Goal: Information Seeking & Learning: Learn about a topic

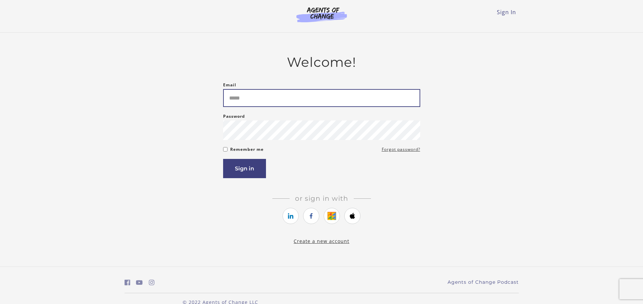
click at [279, 97] on input "Email" at bounding box center [321, 98] width 197 height 18
type input "**********"
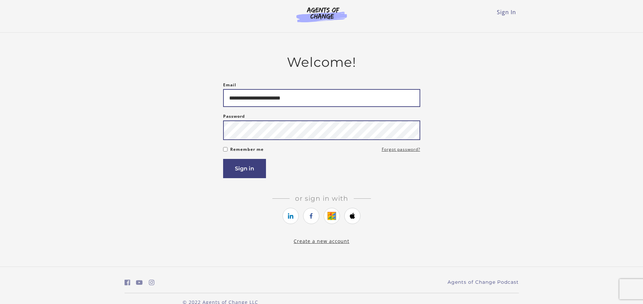
click at [223, 159] on button "Sign in" at bounding box center [244, 168] width 43 height 19
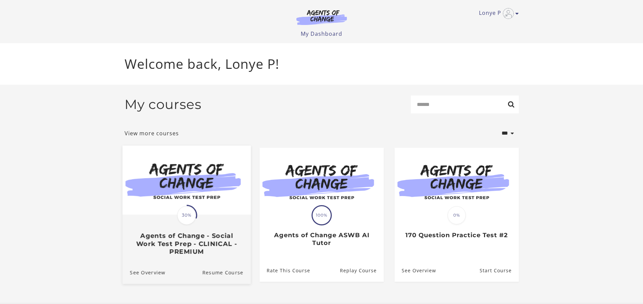
click at [195, 189] on img at bounding box center [186, 180] width 128 height 69
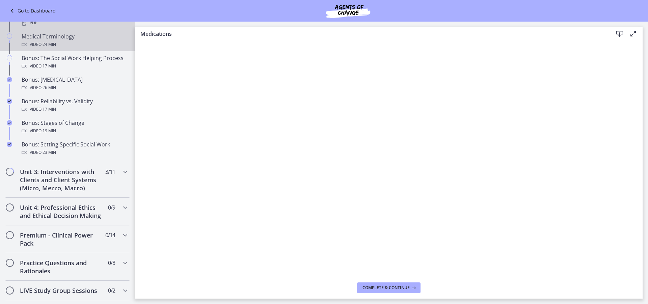
scroll to position [574, 0]
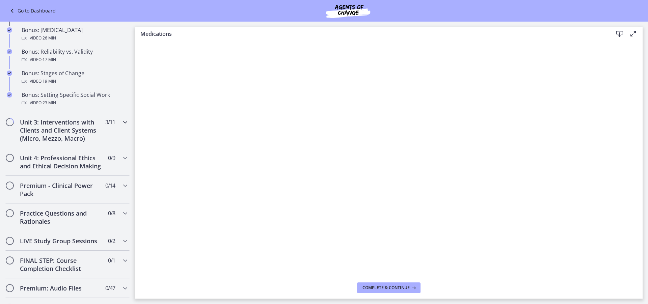
click at [123, 121] on icon "Chapters" at bounding box center [125, 122] width 8 height 8
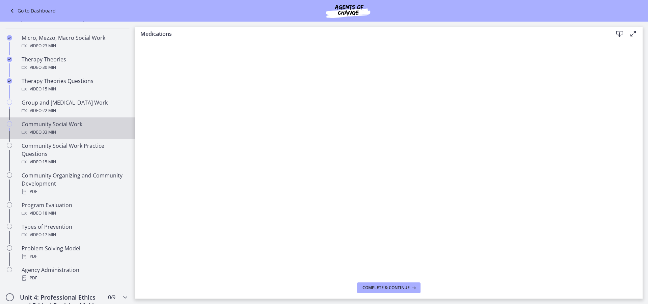
scroll to position [260, 0]
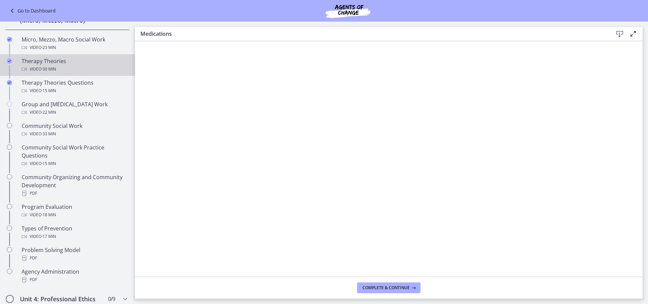
click at [77, 62] on div "Therapy Theories Video · 30 min" at bounding box center [74, 65] width 105 height 16
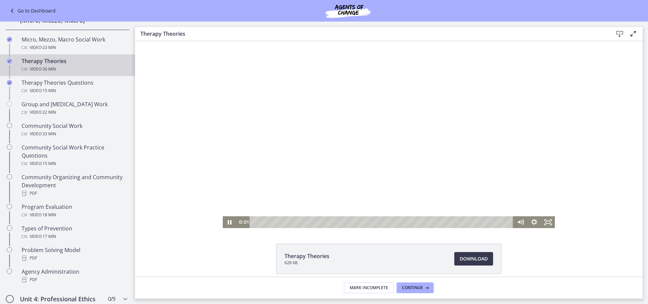
click at [394, 128] on div at bounding box center [389, 134] width 333 height 187
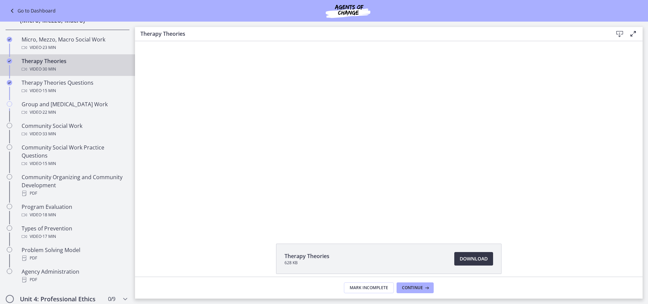
click at [464, 257] on span "Download Opens in a new window" at bounding box center [474, 259] width 28 height 8
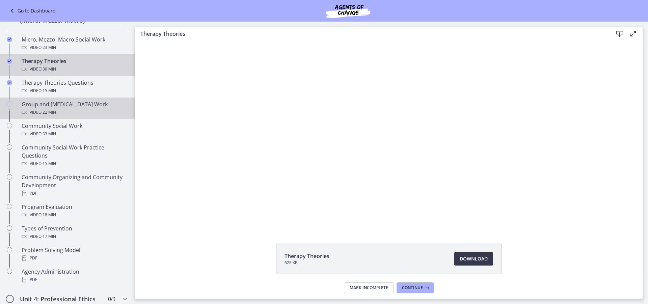
click at [74, 114] on div "Video · 22 min" at bounding box center [74, 112] width 105 height 8
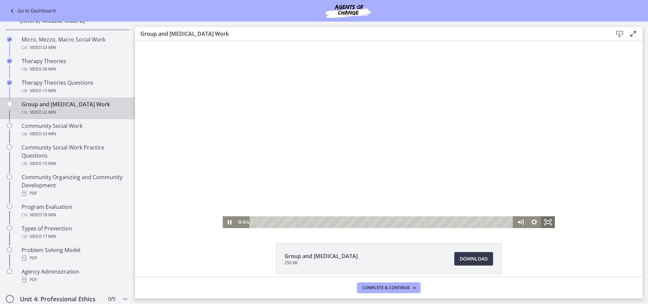
click at [543, 220] on icon "Fullscreen" at bounding box center [548, 222] width 14 height 12
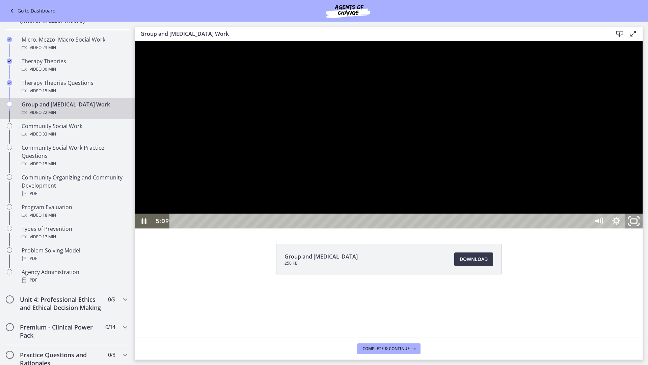
click at [645, 230] on icon "Unfullscreen" at bounding box center [634, 221] width 21 height 18
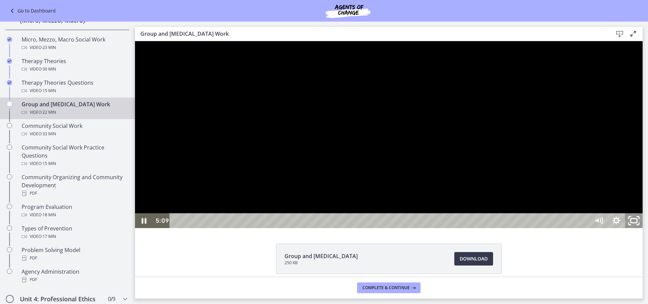
scroll to position [0, 229]
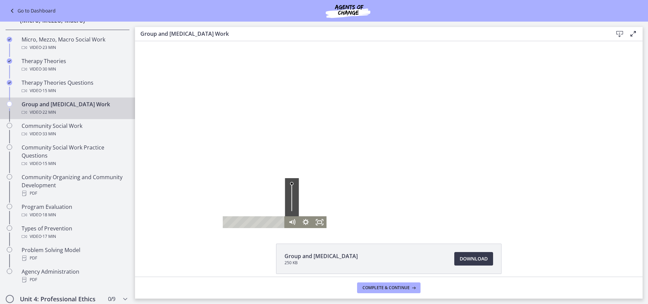
click at [281, 191] on div at bounding box center [160, 134] width 333 height 187
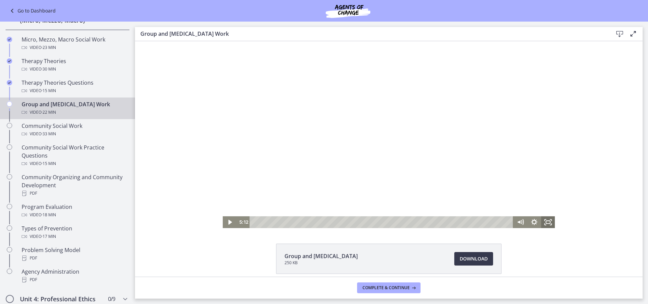
click at [544, 219] on icon "Fullscreen" at bounding box center [548, 222] width 14 height 12
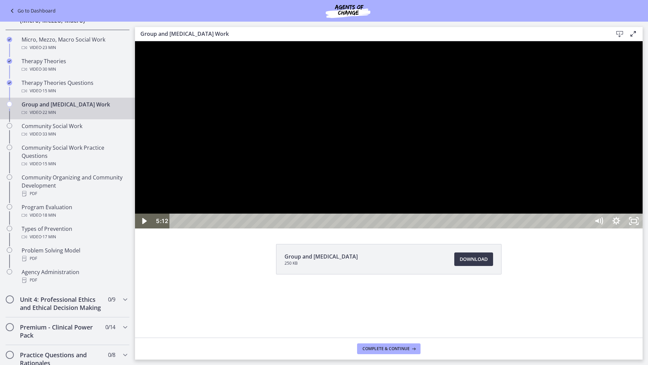
click at [388, 228] on div at bounding box center [389, 134] width 508 height 187
click at [538, 202] on div at bounding box center [389, 134] width 508 height 187
click at [356, 67] on div at bounding box center [389, 134] width 508 height 187
click at [459, 228] on div at bounding box center [389, 134] width 508 height 187
